Goal: Task Accomplishment & Management: Complete application form

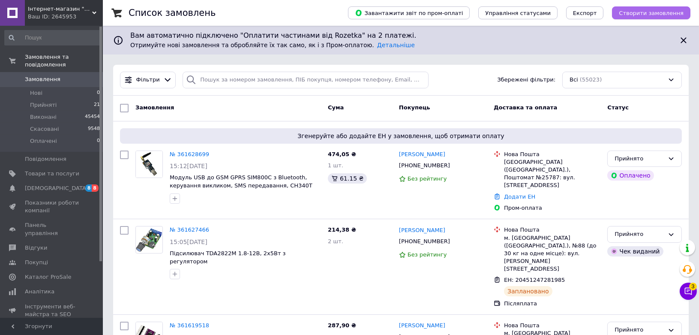
click at [673, 10] on span "Створити замовлення" at bounding box center [651, 13] width 65 height 6
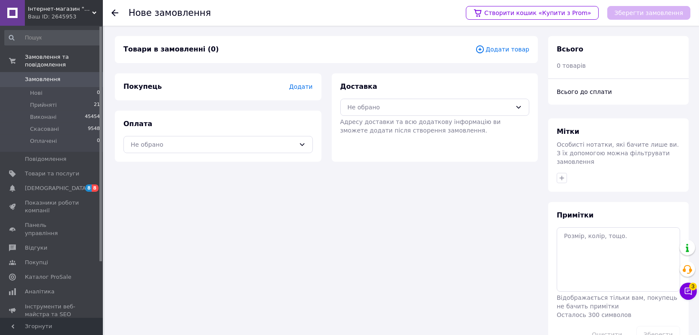
click at [507, 51] on span "Додати товар" at bounding box center [502, 49] width 54 height 9
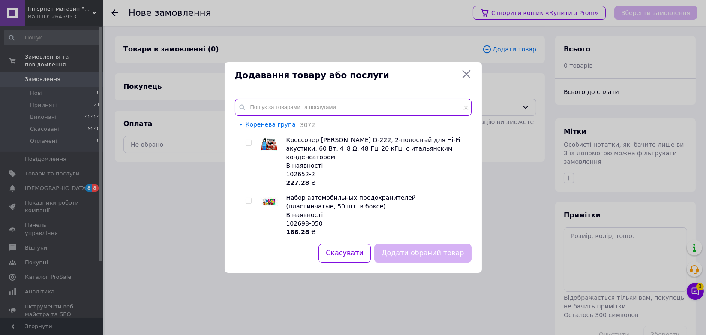
click at [404, 107] on input "text" at bounding box center [353, 107] width 236 height 17
paste input "101632"
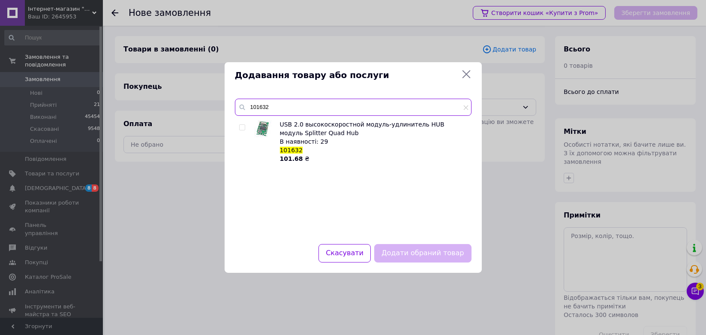
type input "101632"
drag, startPoint x: 242, startPoint y: 128, endPoint x: 246, endPoint y: 131, distance: 4.6
click at [242, 128] on input "checkbox" at bounding box center [242, 128] width 6 height 6
checkbox input "true"
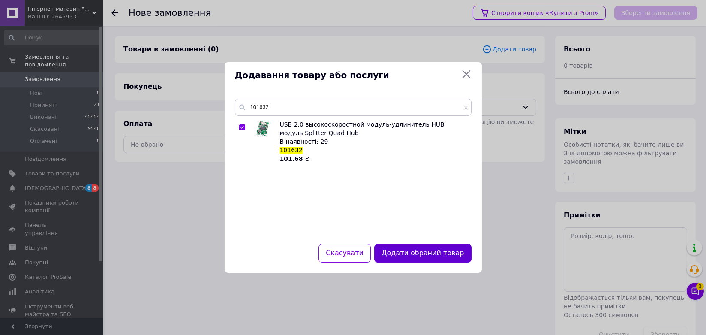
click at [402, 257] on button "Додати обраний товар" at bounding box center [422, 253] width 97 height 18
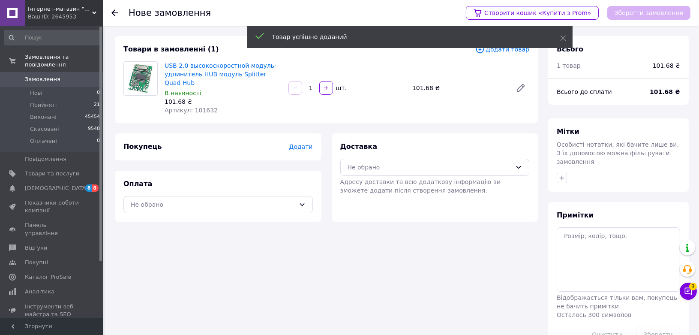
drag, startPoint x: 315, startPoint y: 83, endPoint x: 295, endPoint y: 83, distance: 20.6
click at [295, 83] on div "1   шт." at bounding box center [346, 88] width 119 height 14
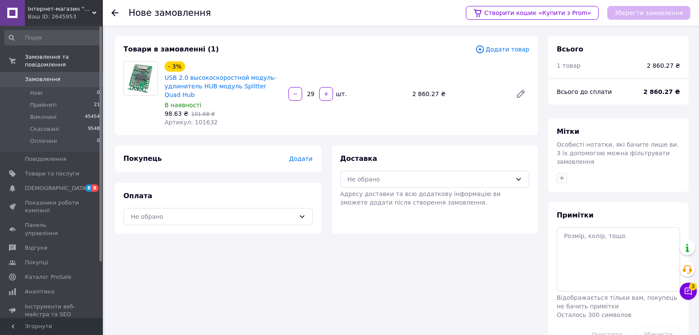
type input "29"
click at [304, 154] on div "Покупець Додати" at bounding box center [218, 158] width 207 height 27
click at [304, 155] on span "Додати" at bounding box center [301, 158] width 24 height 7
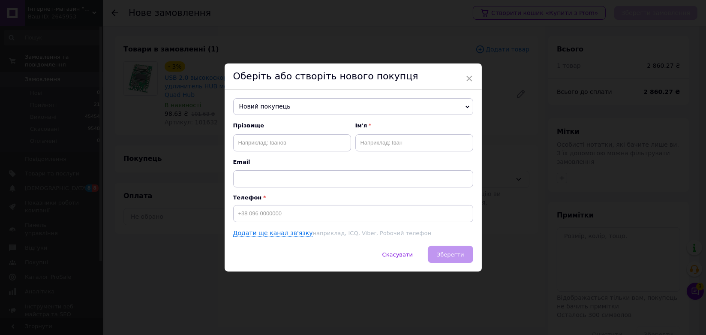
click at [280, 107] on span "Новий покупець" at bounding box center [353, 106] width 240 height 17
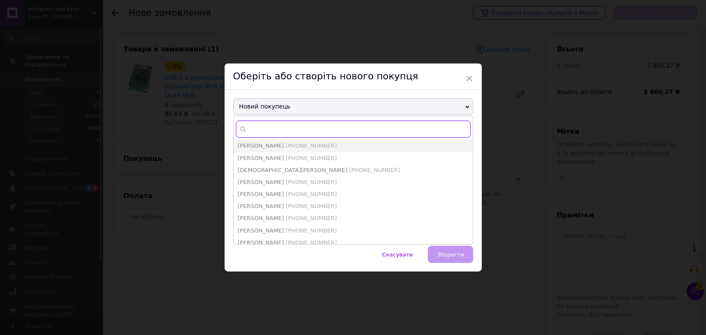
paste input "[PHONE_NUMBER]"
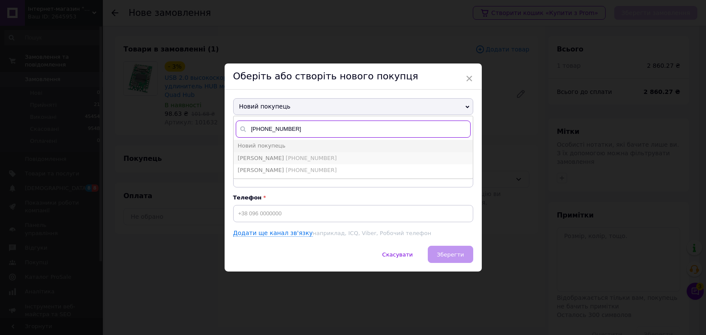
type input "[PHONE_NUMBER]"
click at [286, 155] on span "[PHONE_NUMBER]" at bounding box center [311, 158] width 51 height 6
type input "[PERSON_NAME]"
type input "[PHONE_NUMBER]"
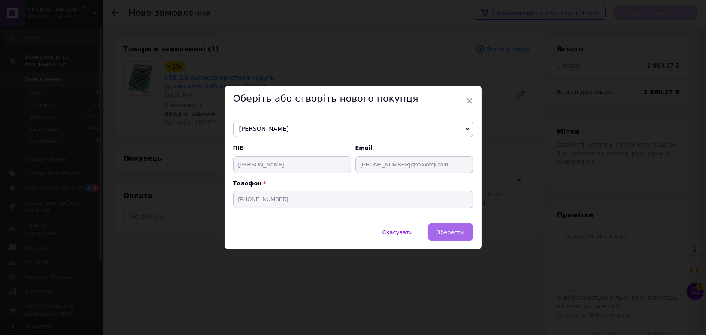
drag, startPoint x: 446, startPoint y: 229, endPoint x: 437, endPoint y: 225, distance: 9.6
click at [446, 229] on span "Зберегти" at bounding box center [450, 232] width 27 height 6
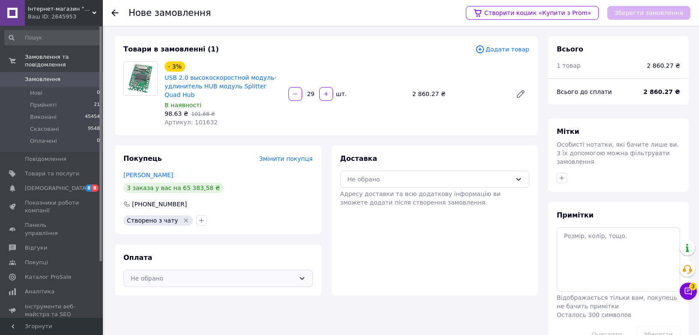
click at [215, 273] on div "Не обрано" at bounding box center [213, 277] width 165 height 9
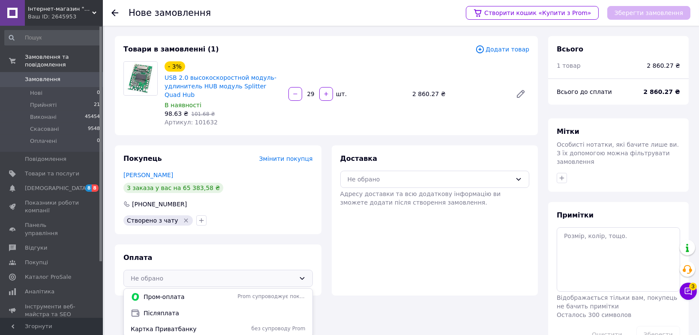
click at [186, 324] on span "Картка Приватбанку" at bounding box center [182, 328] width 103 height 9
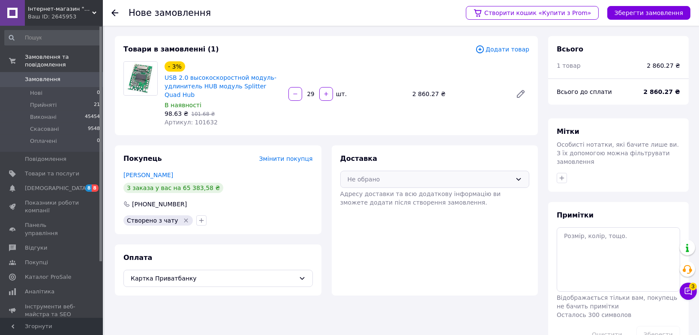
click at [403, 174] on div "Не обрано" at bounding box center [429, 178] width 165 height 9
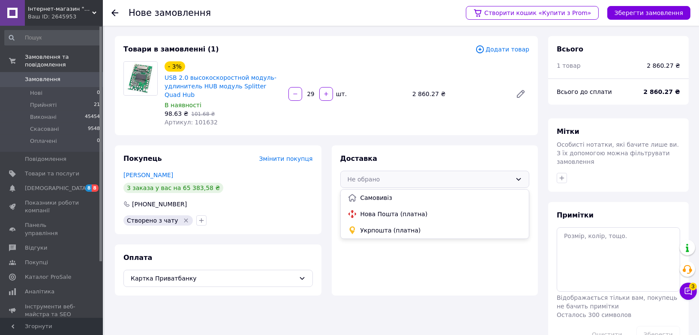
drag, startPoint x: 392, startPoint y: 206, endPoint x: 398, endPoint y: 198, distance: 9.5
click at [392, 210] on span "Нова Пошта (платна)" at bounding box center [441, 214] width 162 height 9
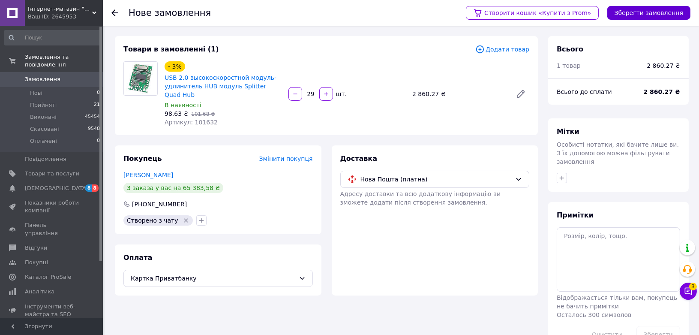
click at [624, 11] on button "Зберегти замовлення" at bounding box center [648, 13] width 83 height 14
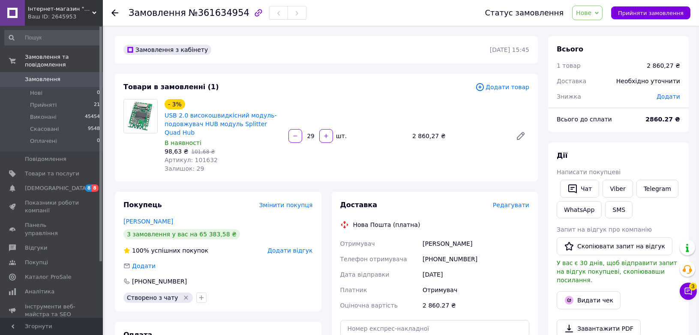
click at [601, 9] on span "Нове" at bounding box center [587, 13] width 30 height 15
click at [603, 30] on li "Прийнято" at bounding box center [591, 30] width 39 height 13
copy span "101632"
drag, startPoint x: 207, startPoint y: 160, endPoint x: 191, endPoint y: 160, distance: 15.9
click at [191, 160] on div "Артикул: 101632" at bounding box center [223, 160] width 117 height 9
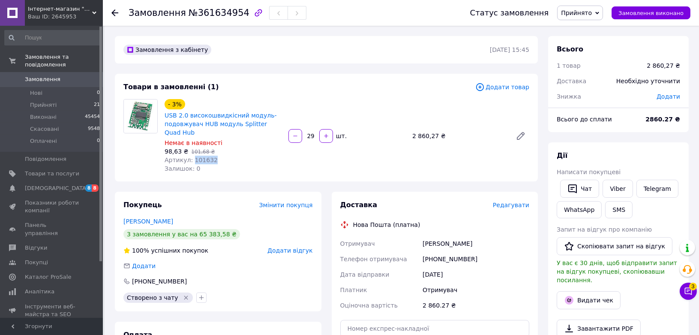
click at [56, 75] on span "Замовлення" at bounding box center [52, 79] width 54 height 8
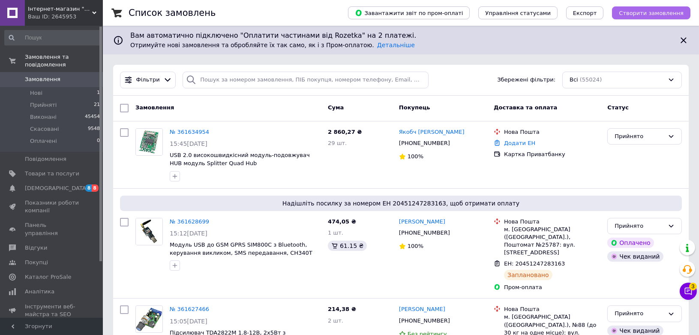
click at [678, 12] on span "Створити замовлення" at bounding box center [651, 13] width 65 height 6
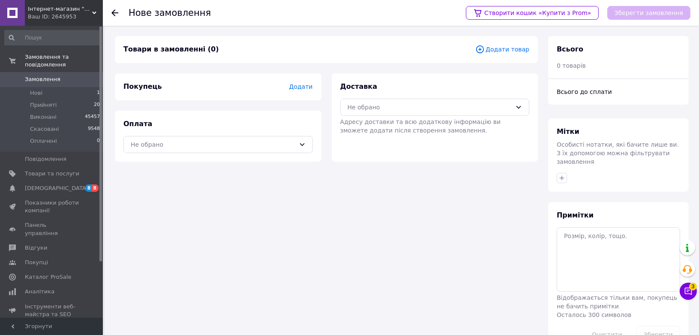
click at [504, 48] on span "Додати товар" at bounding box center [502, 49] width 54 height 9
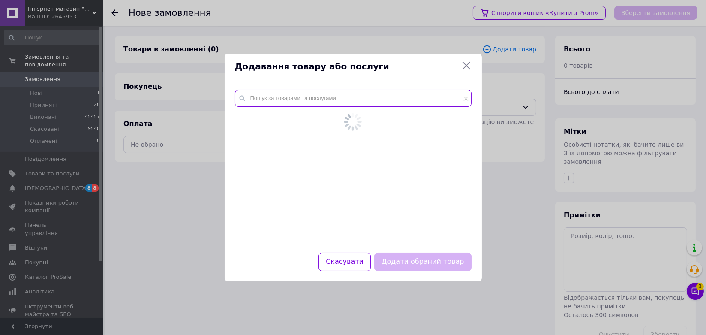
click at [341, 99] on input "text" at bounding box center [353, 98] width 236 height 17
paste input "101767-8"
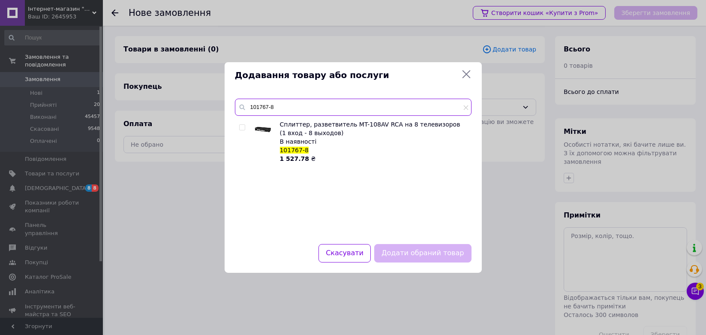
type input "101767-8"
click at [245, 129] on div at bounding box center [242, 127] width 6 height 6
click at [238, 126] on div "Сплиттер, разветвитель MT-108AV RCA на 8 телевизоров (1 вход - 8 выходов) В ная…" at bounding box center [353, 177] width 236 height 114
click at [239, 128] on input "checkbox" at bounding box center [242, 128] width 6 height 6
checkbox input "true"
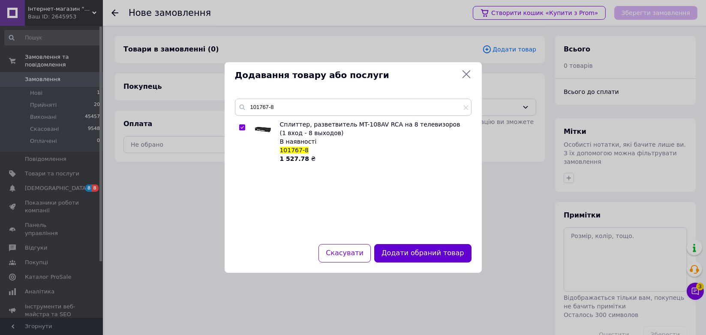
click at [443, 254] on button "Додати обраний товар" at bounding box center [422, 253] width 97 height 18
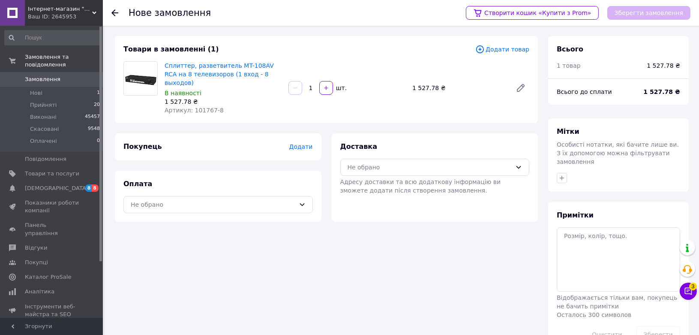
click at [313, 136] on div "Покупець Додати" at bounding box center [218, 146] width 207 height 27
click at [310, 143] on span "Додати" at bounding box center [301, 146] width 24 height 7
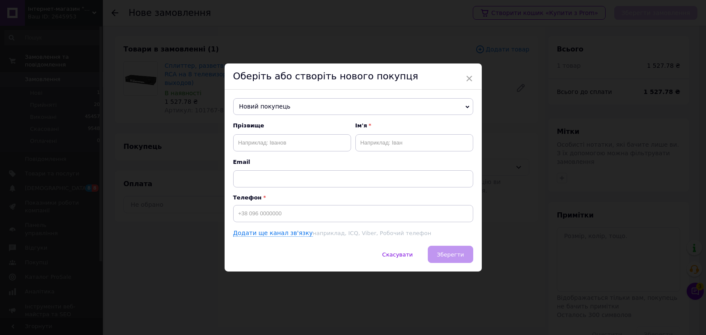
click at [303, 107] on span "Новий покупець" at bounding box center [353, 106] width 240 height 17
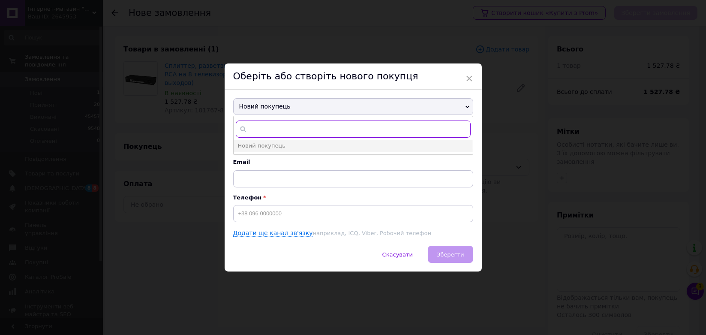
paste input "[PHONE_NUMBER]"
type input "[PHONE_NUMBER]"
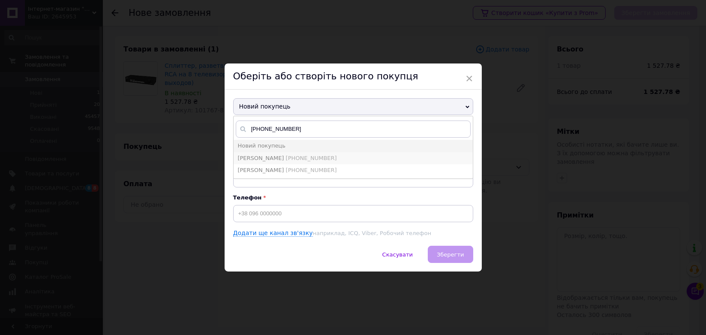
click at [347, 154] on li "[PERSON_NAME] [PHONE_NUMBER]" at bounding box center [352, 158] width 239 height 12
type input "[PERSON_NAME]"
type input "[PHONE_NUMBER]"
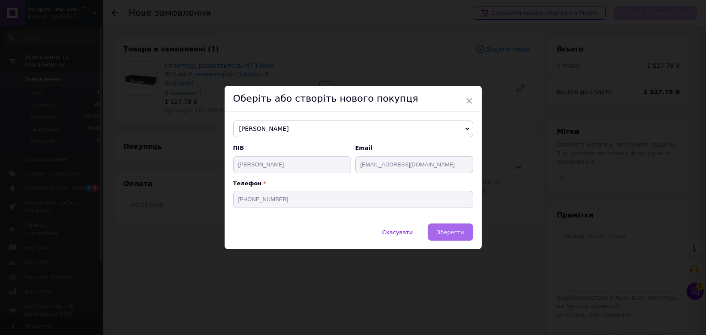
click at [452, 226] on button "Зберегти" at bounding box center [450, 231] width 45 height 17
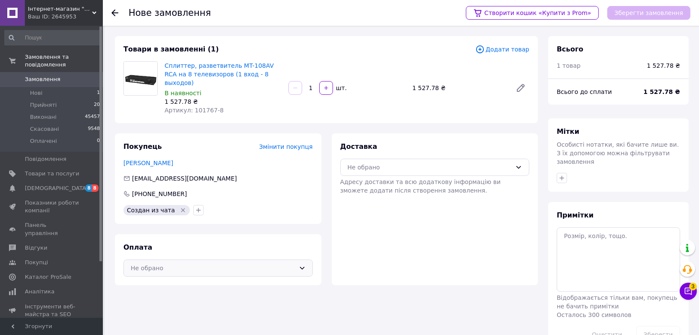
click at [276, 263] on div "Не обрано" at bounding box center [213, 267] width 165 height 9
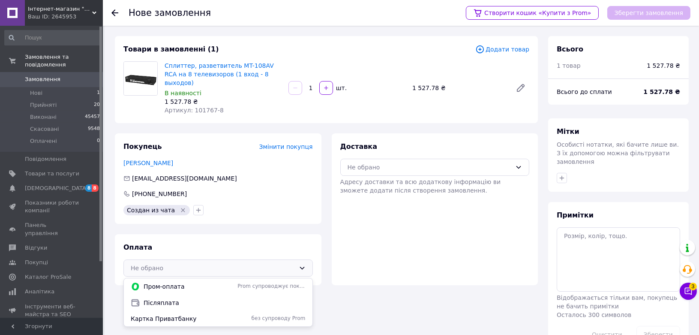
click at [176, 314] on span "Картка Приватбанку" at bounding box center [182, 318] width 103 height 9
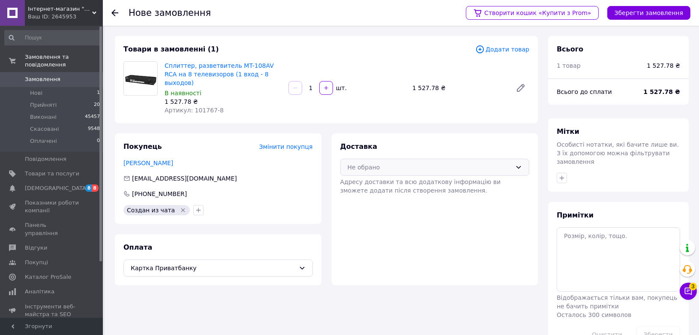
click at [376, 163] on div "Не обрано" at bounding box center [429, 166] width 165 height 9
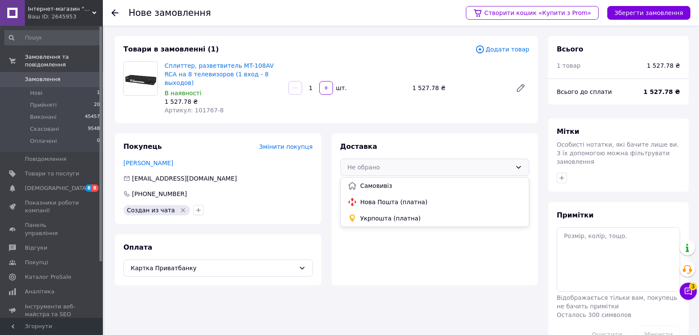
click at [377, 198] on span "Нова Пошта (платна)" at bounding box center [441, 202] width 162 height 9
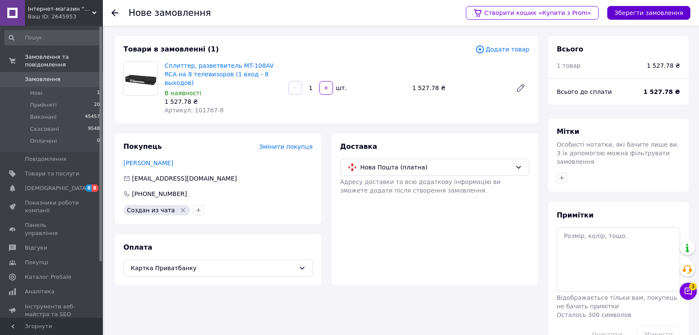
click at [634, 7] on button "Зберегти замовлення" at bounding box center [648, 13] width 83 height 14
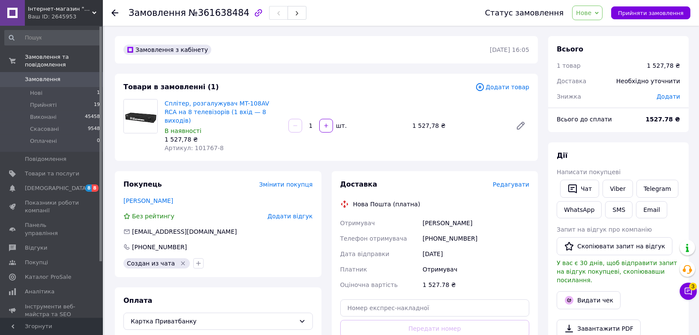
click at [66, 75] on span "Замовлення" at bounding box center [52, 79] width 54 height 8
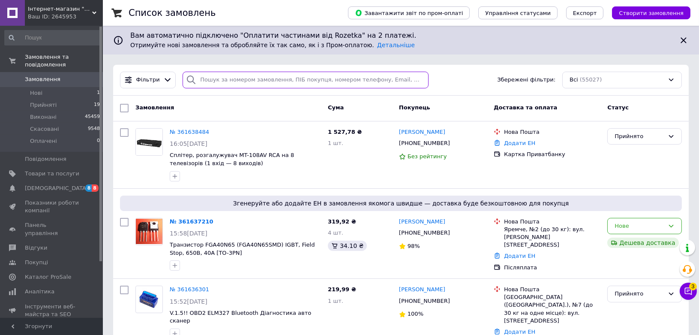
click at [301, 82] on input "search" at bounding box center [306, 80] width 246 height 17
paste input "361637210"
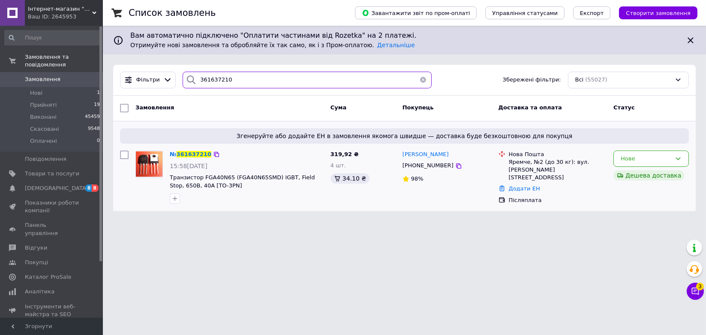
type input "361637210"
click at [653, 167] on div "Нове Дешева доставка" at bounding box center [651, 177] width 82 height 61
click at [655, 161] on div "Нове" at bounding box center [645, 158] width 51 height 9
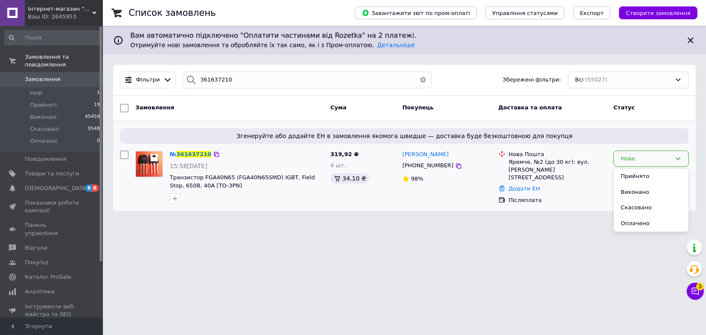
click at [633, 207] on li "Скасовано" at bounding box center [651, 208] width 75 height 16
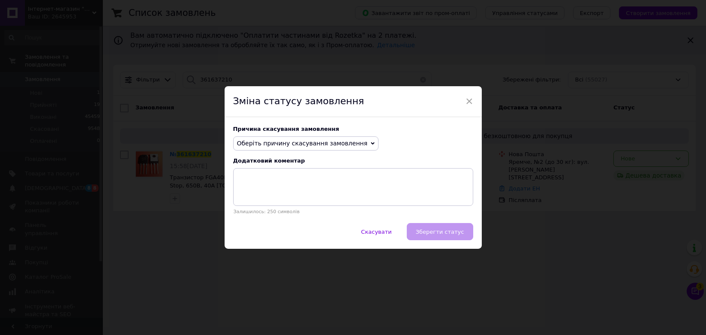
click at [324, 149] on span "Оберіть причину скасування замовлення" at bounding box center [306, 143] width 146 height 15
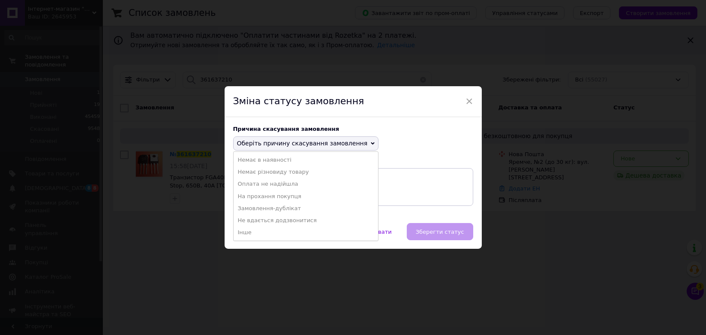
drag, startPoint x: 250, startPoint y: 201, endPoint x: 275, endPoint y: 202, distance: 25.3
click at [251, 201] on li "На прохання покупця" at bounding box center [305, 196] width 145 height 12
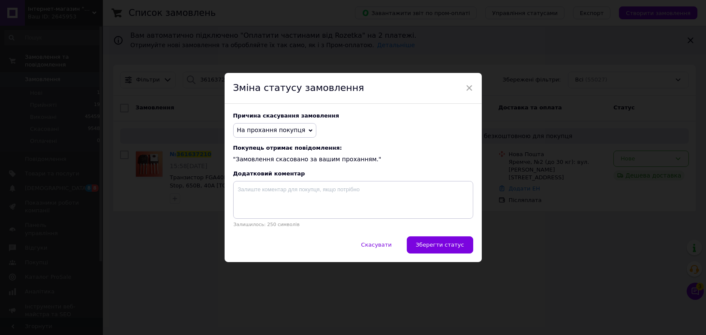
drag, startPoint x: 430, startPoint y: 248, endPoint x: 475, endPoint y: 245, distance: 45.1
click at [430, 248] on span "Зберегти статус" at bounding box center [440, 244] width 48 height 6
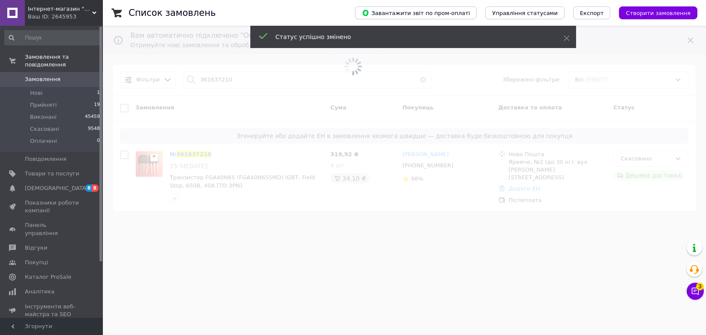
click at [572, 230] on span at bounding box center [353, 167] width 706 height 335
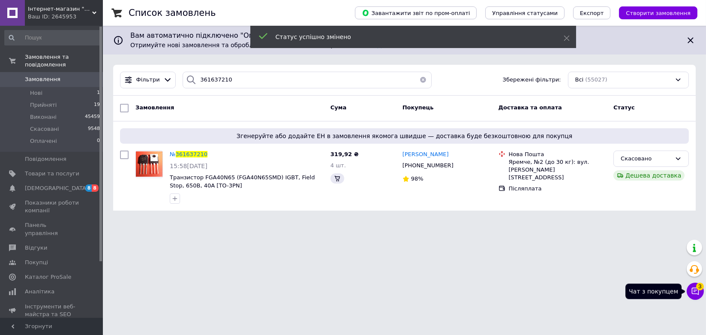
click at [691, 292] on icon at bounding box center [695, 291] width 9 height 9
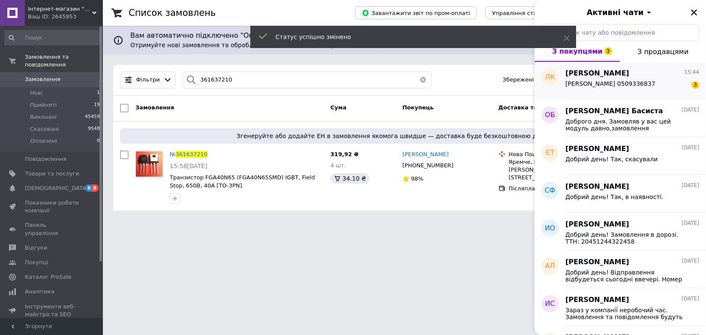
click at [617, 83] on span "[PERSON_NAME] 0509336837" at bounding box center [610, 83] width 90 height 7
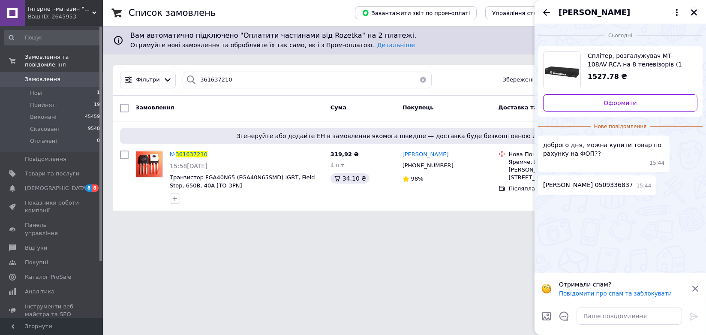
click at [697, 9] on button "Закрити" at bounding box center [693, 12] width 10 height 10
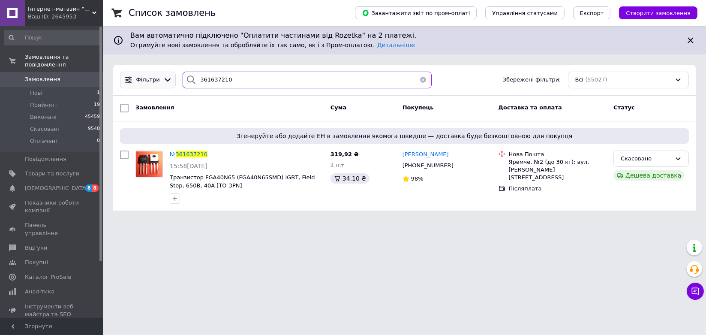
drag, startPoint x: 229, startPoint y: 80, endPoint x: 159, endPoint y: 83, distance: 69.5
click at [159, 83] on div "Фільтри 361637210 Збережені фільтри: Всі (55027)" at bounding box center [404, 80] width 575 height 17
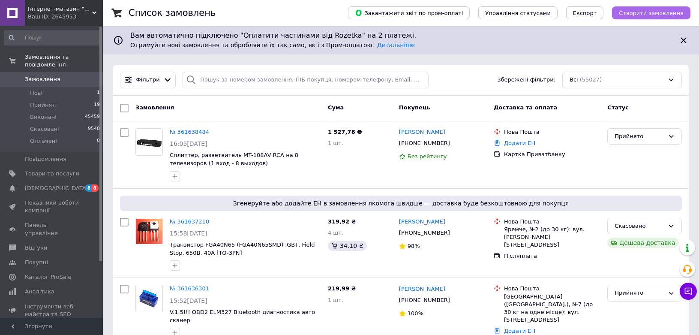
click at [664, 14] on span "Створити замовлення" at bounding box center [651, 13] width 65 height 6
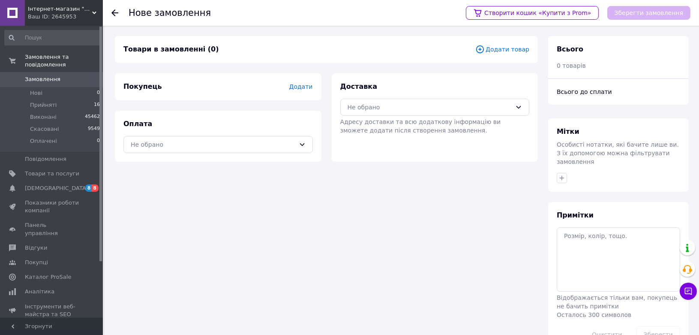
click at [503, 48] on span "Додати товар" at bounding box center [502, 49] width 54 height 9
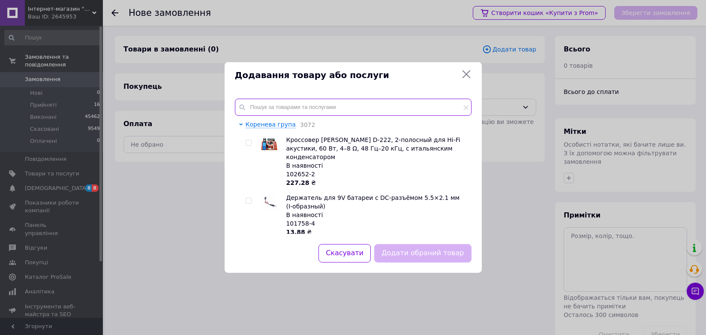
click at [353, 104] on input "text" at bounding box center [353, 107] width 236 height 17
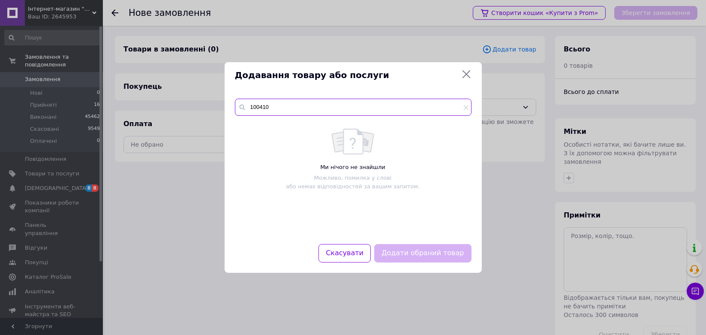
type input "100410"
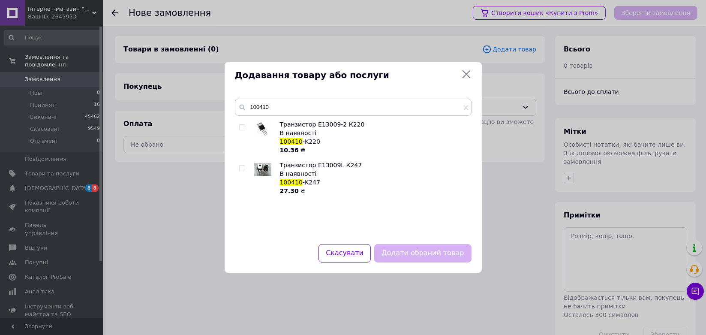
click at [242, 125] on input "checkbox" at bounding box center [242, 128] width 6 height 6
checkbox input "true"
click at [434, 253] on button "Додати обраний товар" at bounding box center [422, 253] width 97 height 18
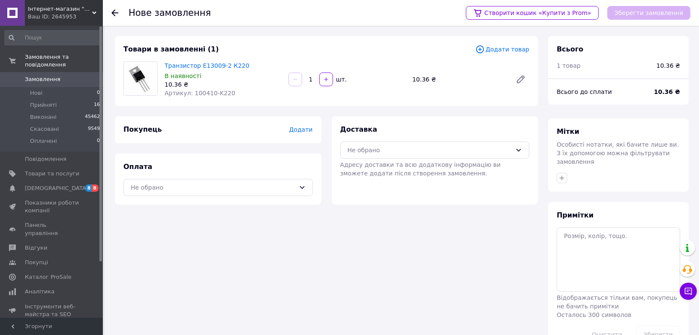
click at [307, 78] on input "1" at bounding box center [311, 79] width 14 height 6
click at [308, 78] on input "1" at bounding box center [311, 79] width 14 height 6
type input "5"
click at [513, 48] on span "Додати товар" at bounding box center [502, 49] width 54 height 9
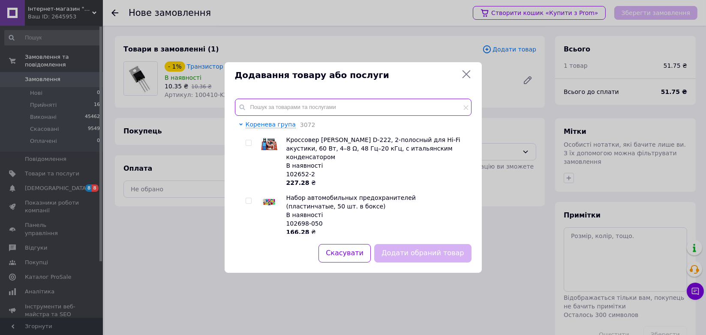
click at [380, 102] on input "text" at bounding box center [353, 107] width 236 height 17
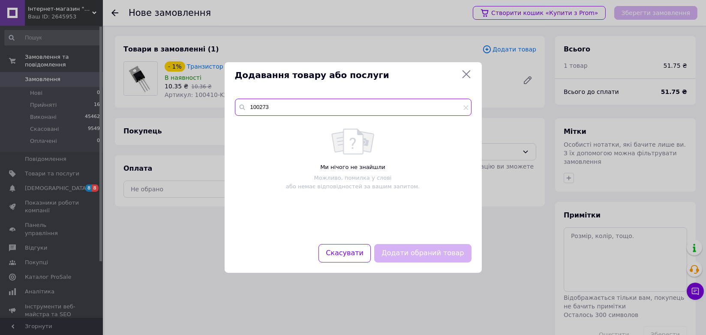
type input "100273"
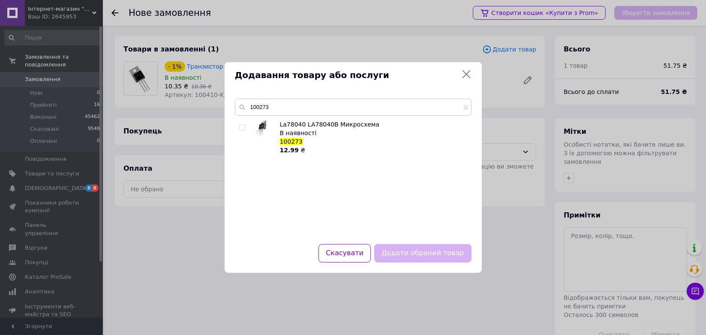
click at [239, 126] on input "checkbox" at bounding box center [242, 128] width 6 height 6
checkbox input "true"
click at [432, 251] on button "Додати обраний товар" at bounding box center [422, 253] width 97 height 18
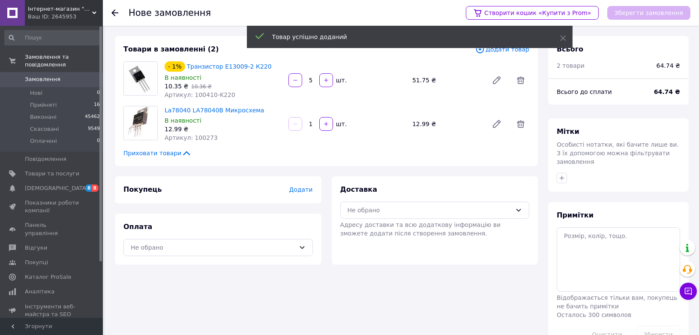
click at [497, 48] on div "Товар успішно доданий" at bounding box center [410, 38] width 326 height 24
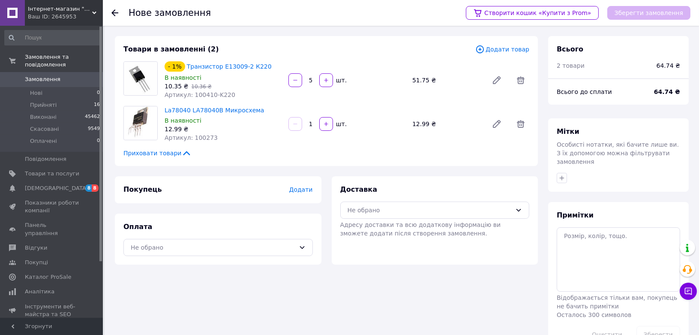
click at [500, 51] on span "Додати товар" at bounding box center [502, 49] width 54 height 9
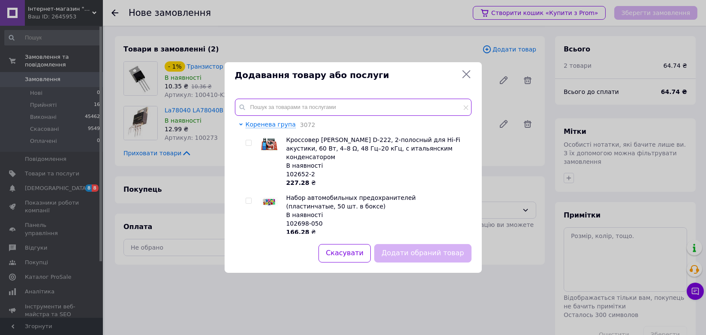
click at [364, 111] on input "text" at bounding box center [353, 107] width 236 height 17
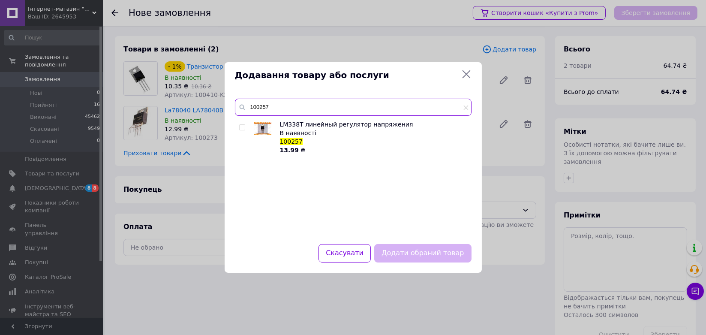
type input "100257"
click at [244, 128] on input "checkbox" at bounding box center [242, 128] width 6 height 6
checkbox input "true"
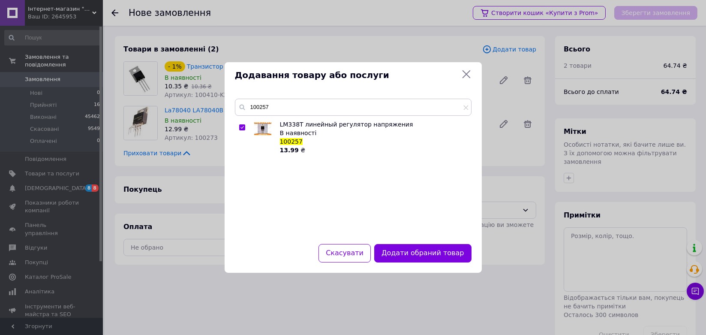
click at [458, 254] on button "Додати обраний товар" at bounding box center [422, 253] width 97 height 18
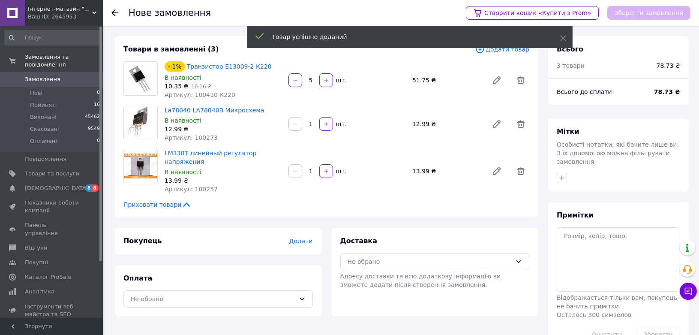
click at [509, 50] on span "Додати товар" at bounding box center [502, 49] width 54 height 9
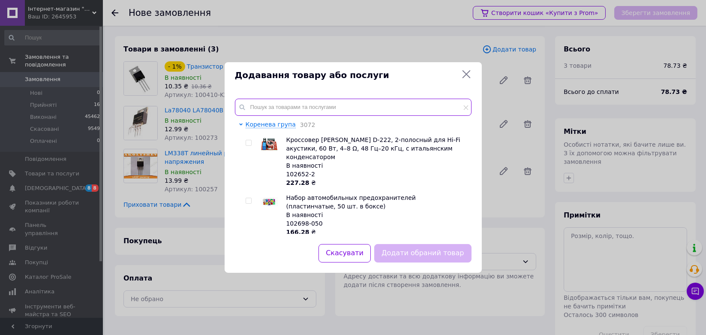
click at [420, 103] on input "text" at bounding box center [353, 107] width 236 height 17
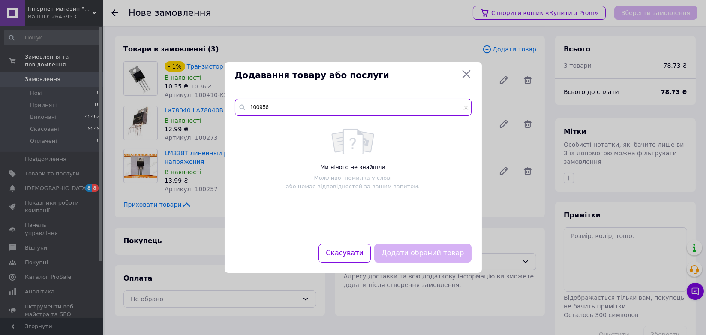
type input "100956"
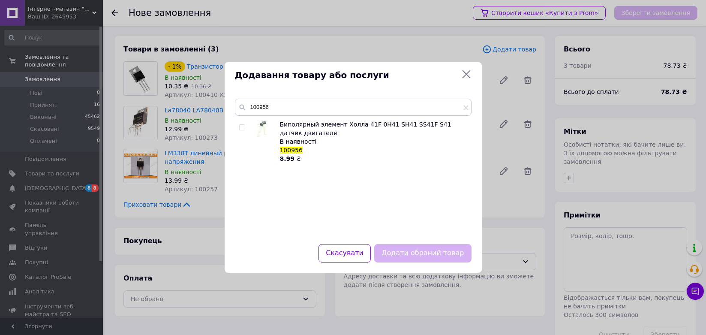
click at [241, 128] on input "checkbox" at bounding box center [242, 128] width 6 height 6
checkbox input "true"
click at [413, 253] on button "Додати обраний товар" at bounding box center [422, 253] width 97 height 18
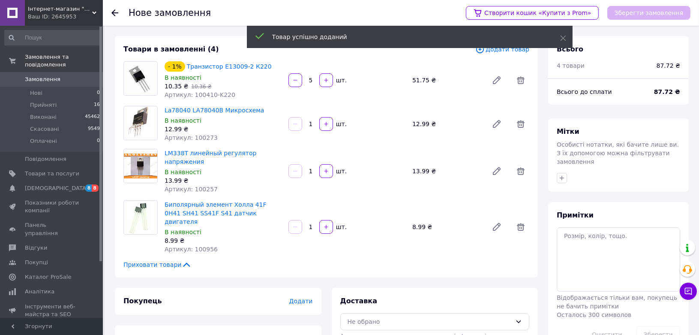
drag, startPoint x: 317, startPoint y: 212, endPoint x: 308, endPoint y: 207, distance: 10.5
click at [308, 224] on input "1" at bounding box center [311, 227] width 14 height 6
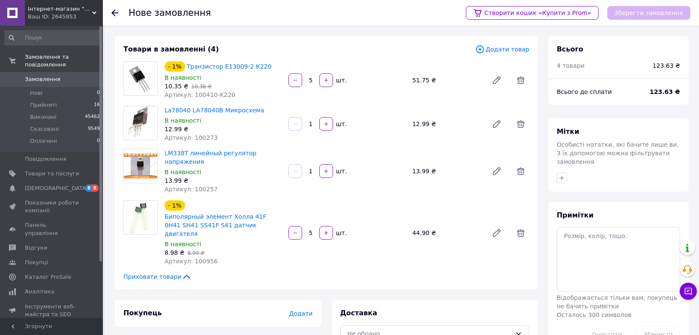
type input "5"
click at [506, 51] on span "Додати товар" at bounding box center [502, 49] width 54 height 9
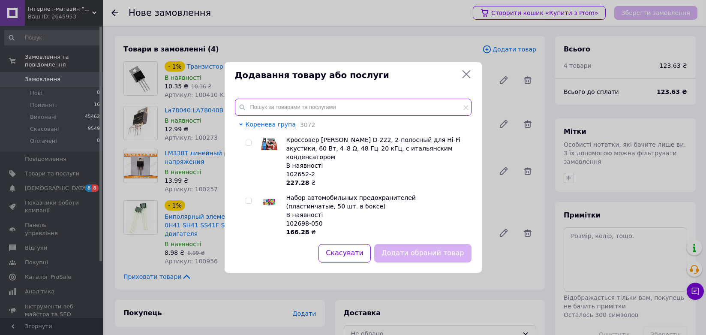
click at [429, 102] on input "text" at bounding box center [353, 107] width 236 height 17
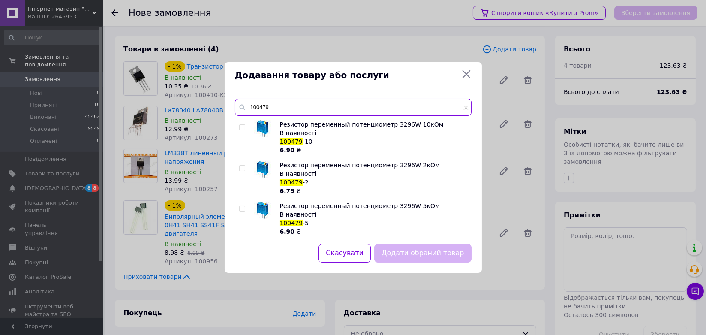
type input "100479"
click at [242, 209] on input "checkbox" at bounding box center [242, 209] width 6 height 6
checkbox input "true"
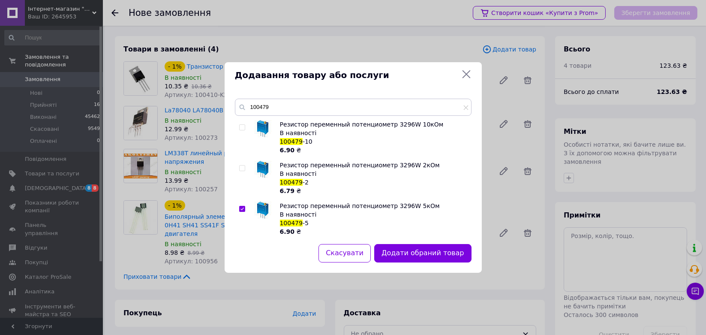
click at [418, 256] on button "Додати обраний товар" at bounding box center [422, 253] width 97 height 18
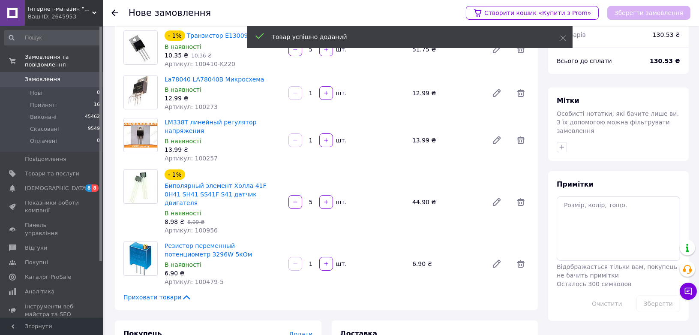
scroll to position [95, 0]
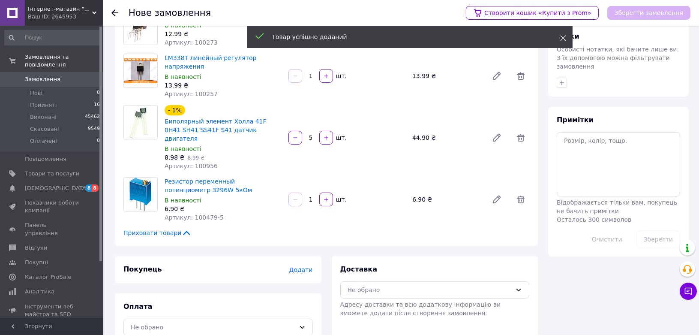
click at [562, 38] on icon at bounding box center [563, 38] width 6 height 6
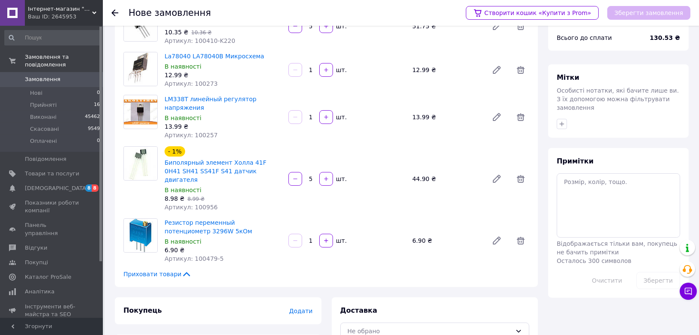
scroll to position [0, 0]
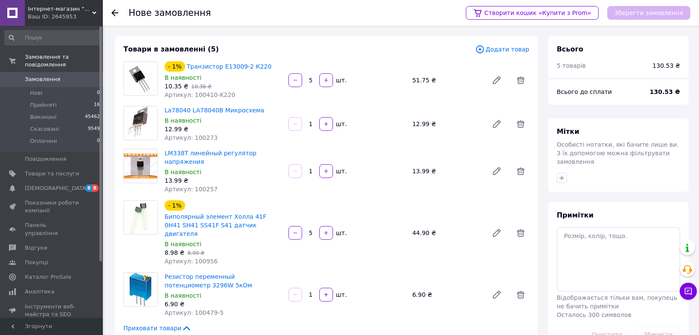
click at [499, 51] on span "Додати товар" at bounding box center [502, 49] width 54 height 9
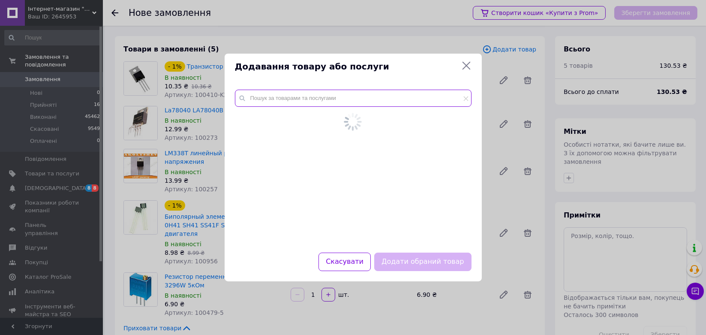
click at [374, 94] on div at bounding box center [352, 165] width 257 height 173
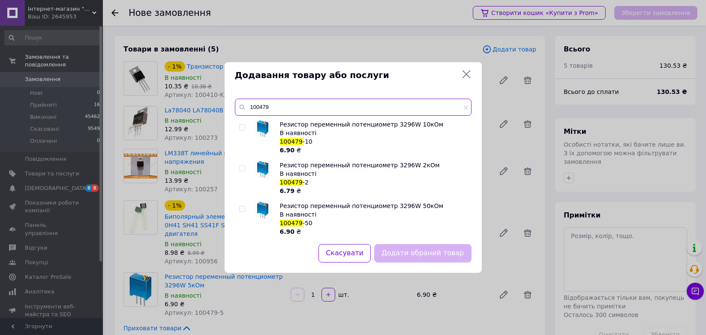
type input "100479"
click at [241, 128] on input "checkbox" at bounding box center [242, 128] width 6 height 6
checkbox input "true"
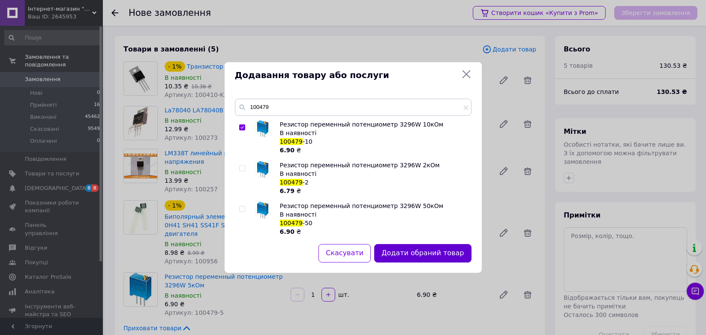
click at [404, 253] on button "Додати обраний товар" at bounding box center [422, 253] width 97 height 18
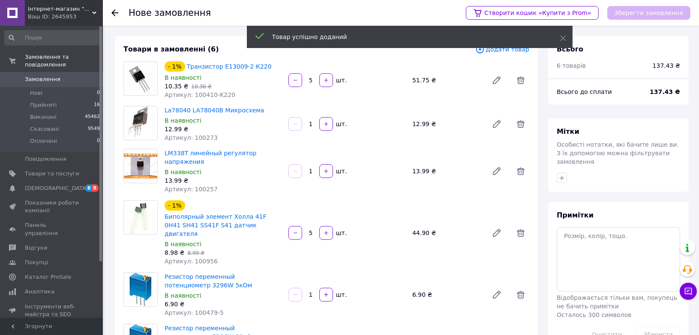
click at [504, 51] on span "Додати товар" at bounding box center [502, 49] width 54 height 9
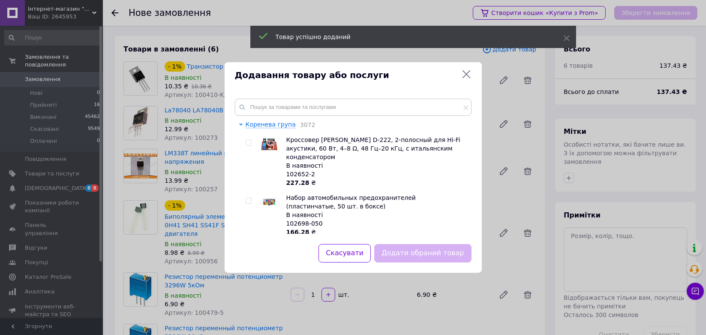
click at [470, 74] on icon at bounding box center [466, 74] width 10 height 10
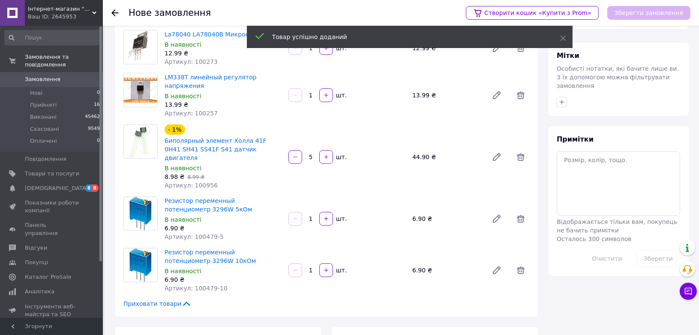
scroll to position [143, 0]
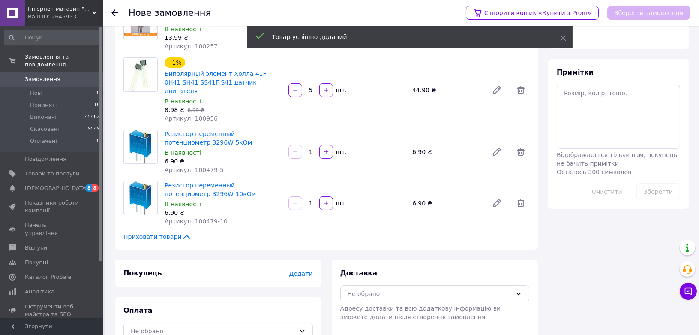
click at [304, 270] on span "Додати" at bounding box center [301, 273] width 24 height 7
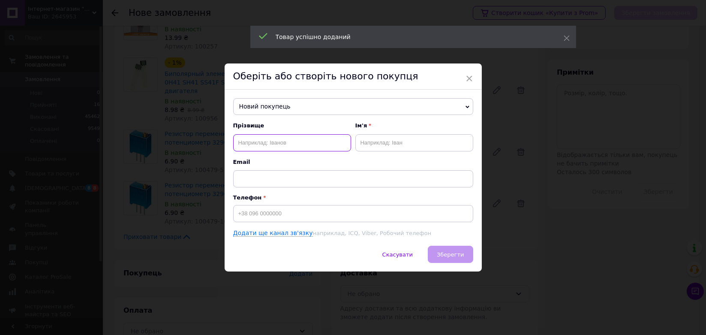
click at [280, 141] on input "text" at bounding box center [292, 142] width 118 height 17
type input "[PERSON_NAME]"
drag, startPoint x: 366, startPoint y: 142, endPoint x: 358, endPoint y: 140, distance: 8.0
click at [366, 142] on input "text" at bounding box center [414, 142] width 118 height 17
type input "Виталий"
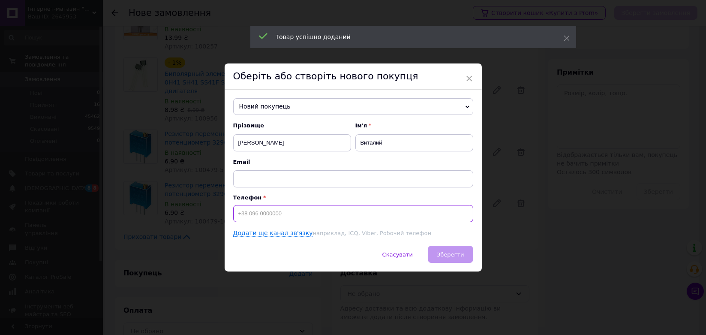
click at [371, 214] on input at bounding box center [353, 213] width 240 height 17
drag, startPoint x: 268, startPoint y: 217, endPoint x: 272, endPoint y: 215, distance: 4.8
click at [268, 217] on input "+380" at bounding box center [353, 213] width 240 height 17
type input "[PHONE_NUMBER]"
click at [464, 254] on button "Зберегти" at bounding box center [450, 253] width 45 height 17
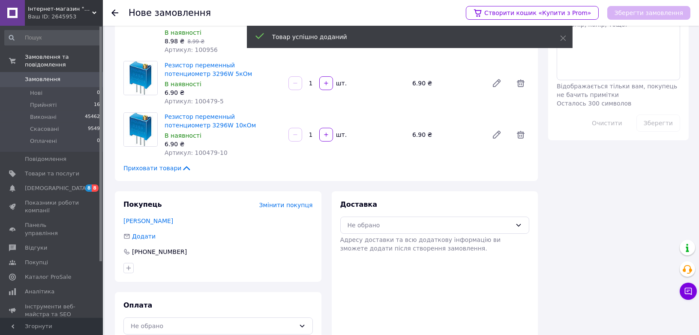
scroll to position [212, 0]
click at [157, 320] on div "Не обрано" at bounding box center [213, 324] width 165 height 9
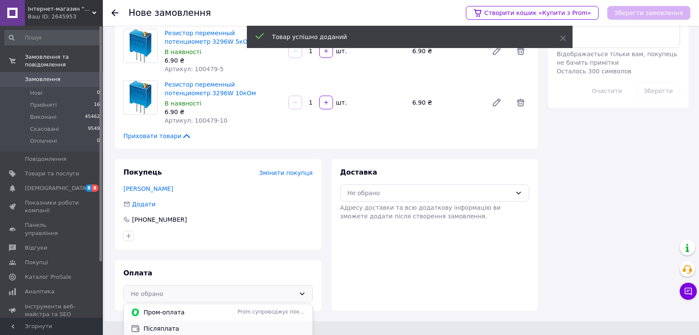
click at [156, 324] on span "Післяплата" at bounding box center [225, 328] width 162 height 9
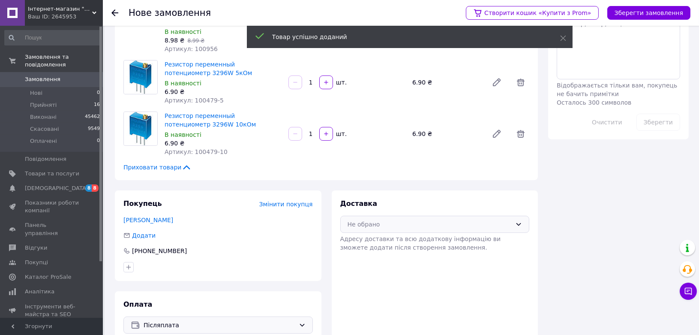
click at [368, 219] on div "Не обрано" at bounding box center [429, 223] width 165 height 9
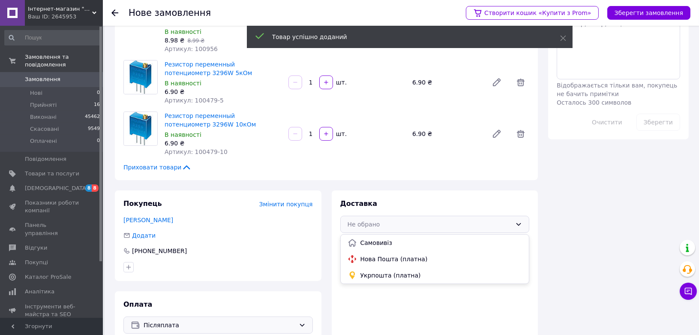
drag, startPoint x: 370, startPoint y: 243, endPoint x: 380, endPoint y: 233, distance: 15.1
click at [370, 254] on span "Нова Пошта (платна)" at bounding box center [441, 258] width 162 height 9
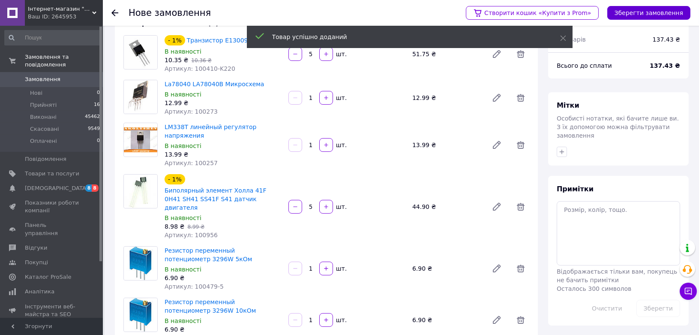
scroll to position [0, 0]
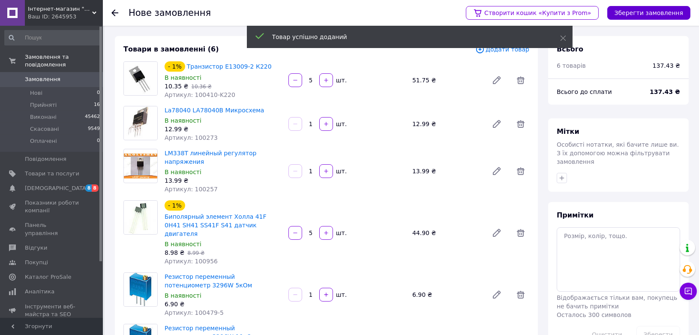
click at [658, 11] on button "Зберегти замовлення" at bounding box center [648, 13] width 83 height 14
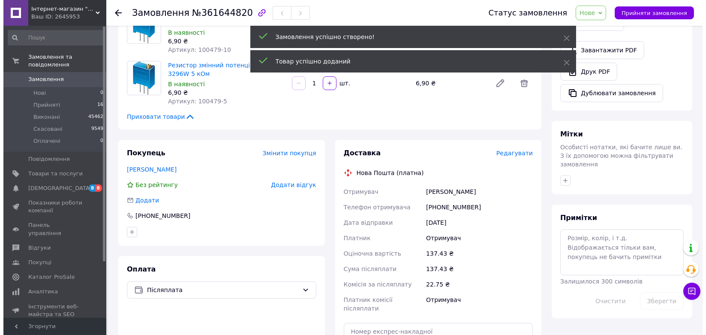
scroll to position [295, 0]
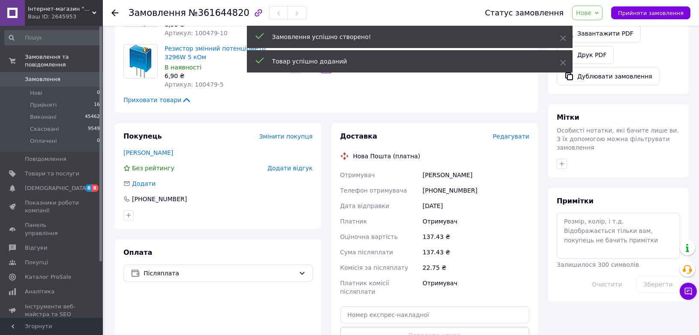
click at [512, 123] on div "Доставка Редагувати Нова Пошта (платна) Отримувач [PERSON_NAME] Телефон отримув…" at bounding box center [435, 256] width 207 height 267
click at [512, 133] on span "Редагувати" at bounding box center [511, 136] width 36 height 7
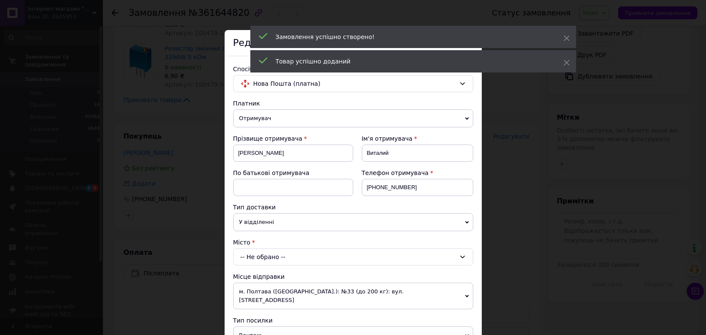
click at [285, 256] on div "-- Не обрано --" at bounding box center [353, 256] width 240 height 17
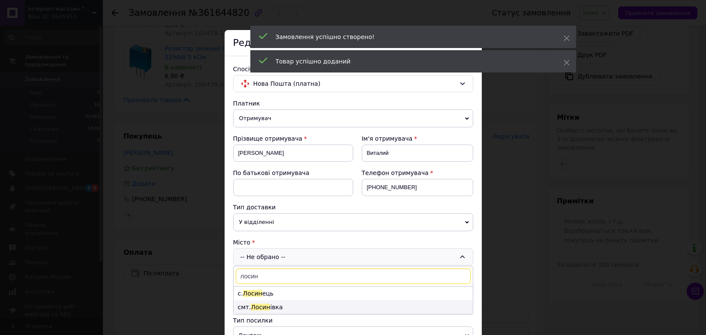
type input "лосин"
click at [269, 306] on li "смт. [GEOGRAPHIC_DATA] івка" at bounding box center [352, 307] width 239 height 14
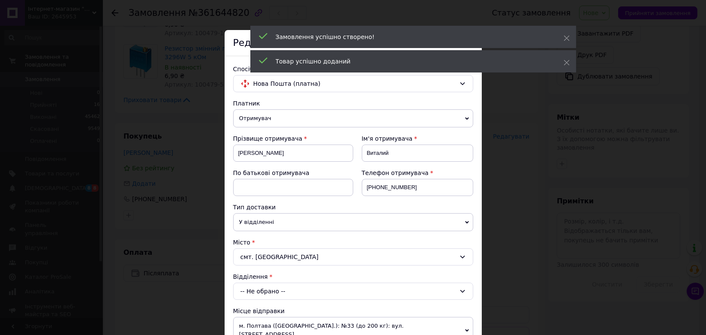
click at [270, 294] on div "-- Не обрано --" at bounding box center [353, 290] width 240 height 17
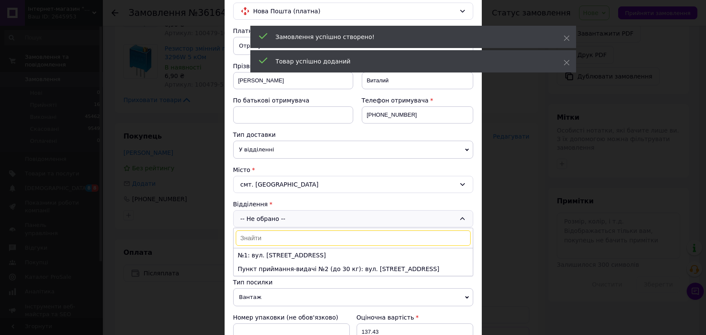
scroll to position [95, 0]
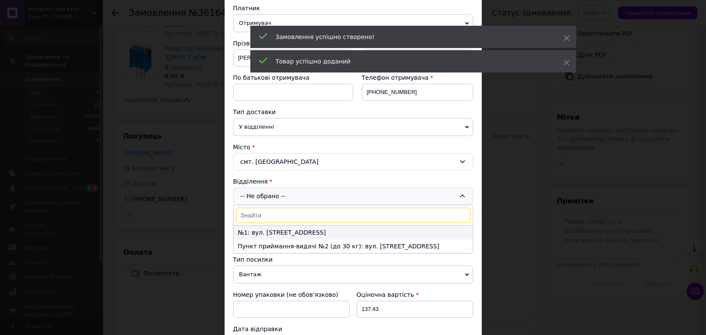
click at [278, 226] on li "№1: вул. [STREET_ADDRESS]" at bounding box center [352, 232] width 239 height 14
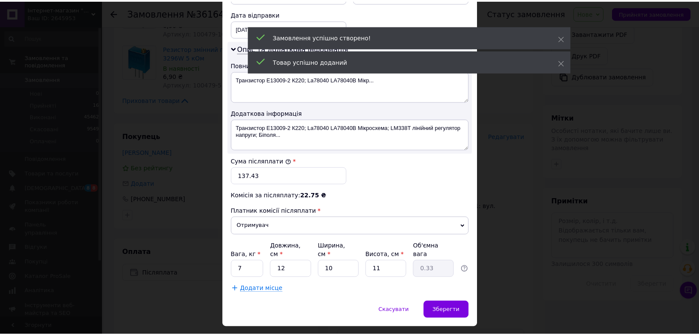
scroll to position [413, 0]
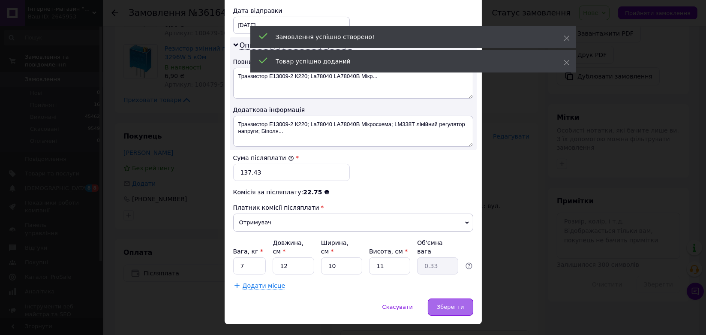
click at [452, 298] on div "Зберегти" at bounding box center [450, 306] width 45 height 17
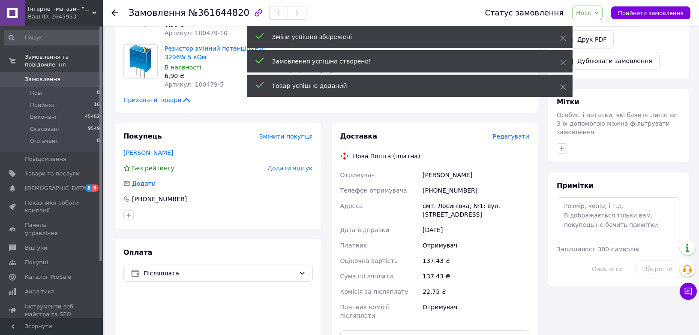
click at [591, 15] on span "Нове" at bounding box center [583, 12] width 15 height 7
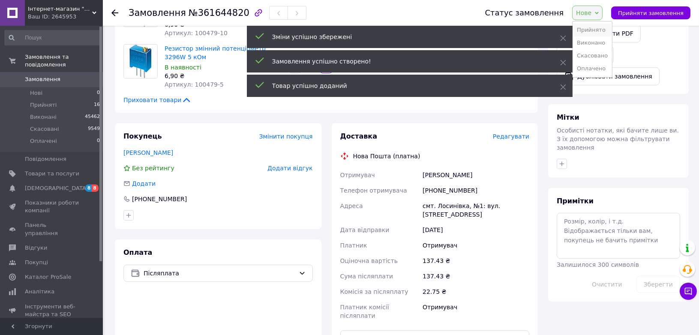
click at [599, 31] on li "Прийнято" at bounding box center [591, 30] width 39 height 13
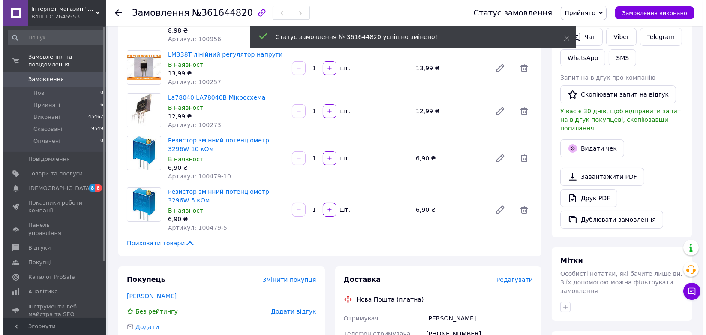
scroll to position [0, 0]
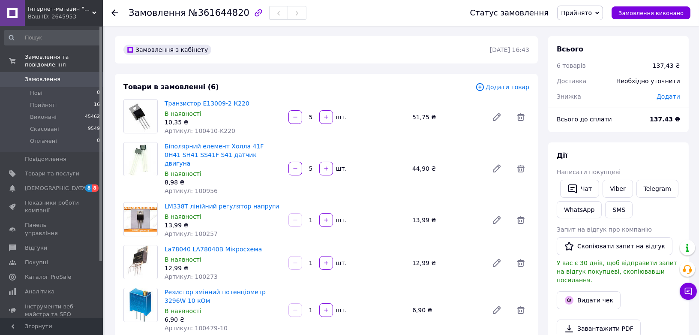
click at [35, 75] on span "Замовлення" at bounding box center [43, 79] width 36 height 8
